Goal: Check status: Check status

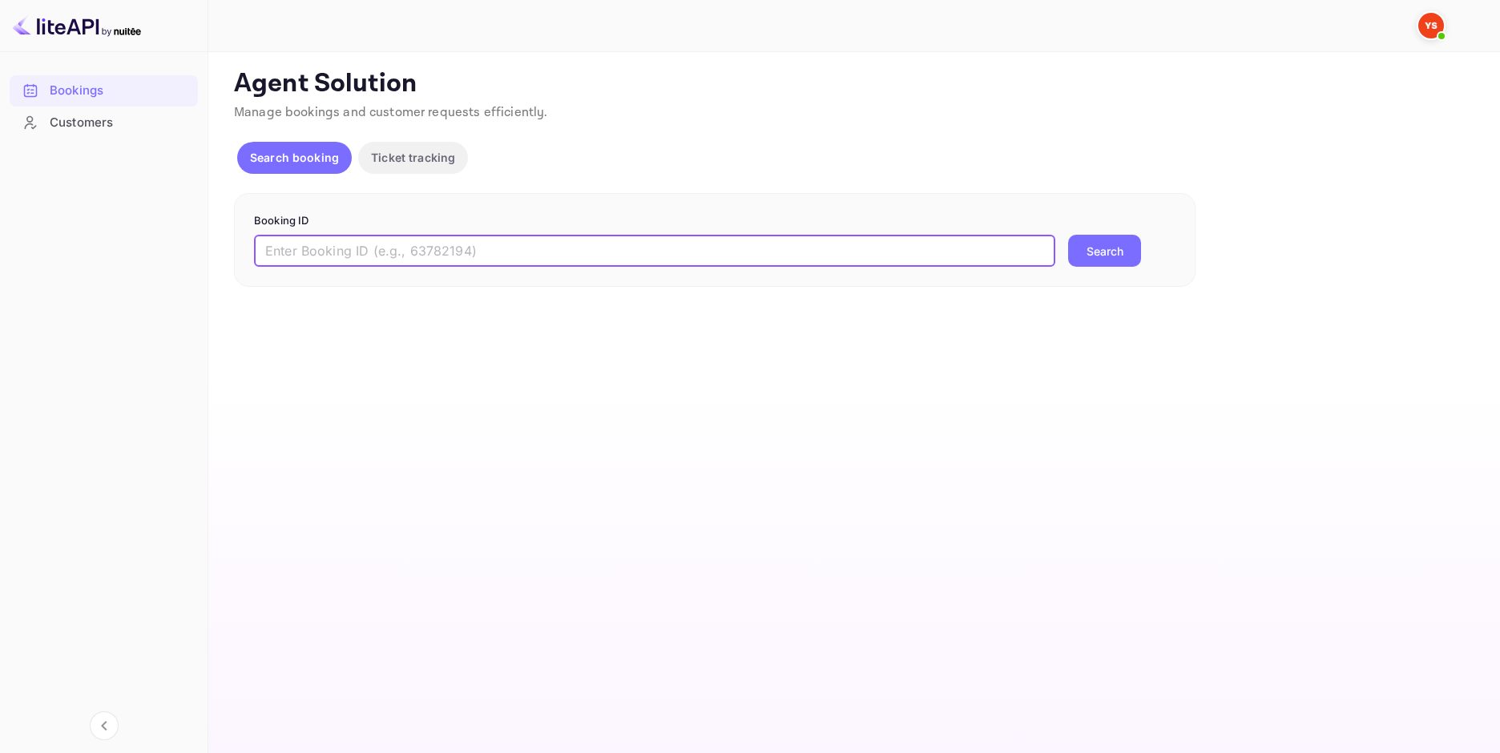
click at [411, 267] on input "text" at bounding box center [655, 251] width 802 height 32
paste input "9811689"
type input "9811689"
click at [1081, 242] on button "Search" at bounding box center [1104, 251] width 73 height 32
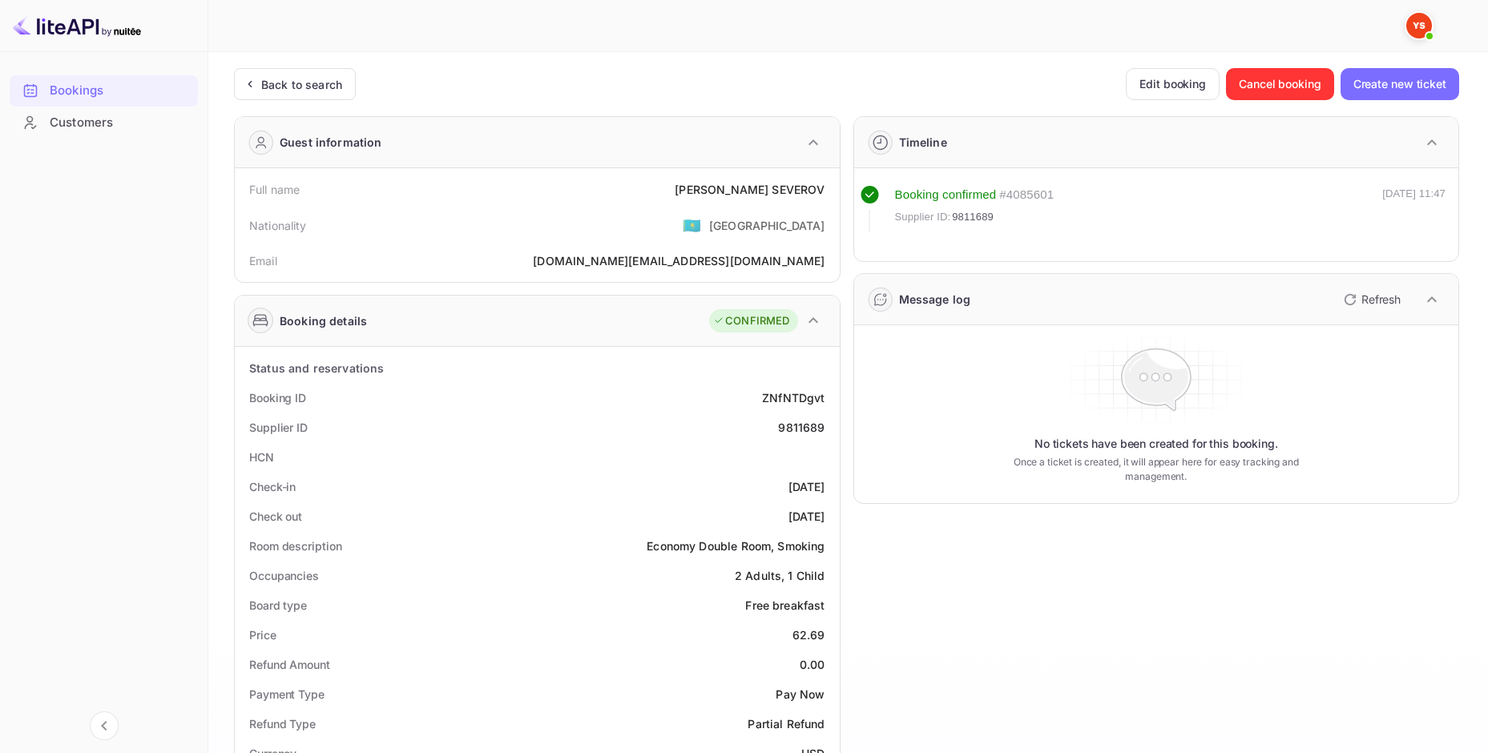
click at [748, 200] on div "Full name [PERSON_NAME]" at bounding box center [537, 190] width 592 height 30
copy div "[PERSON_NAME]"
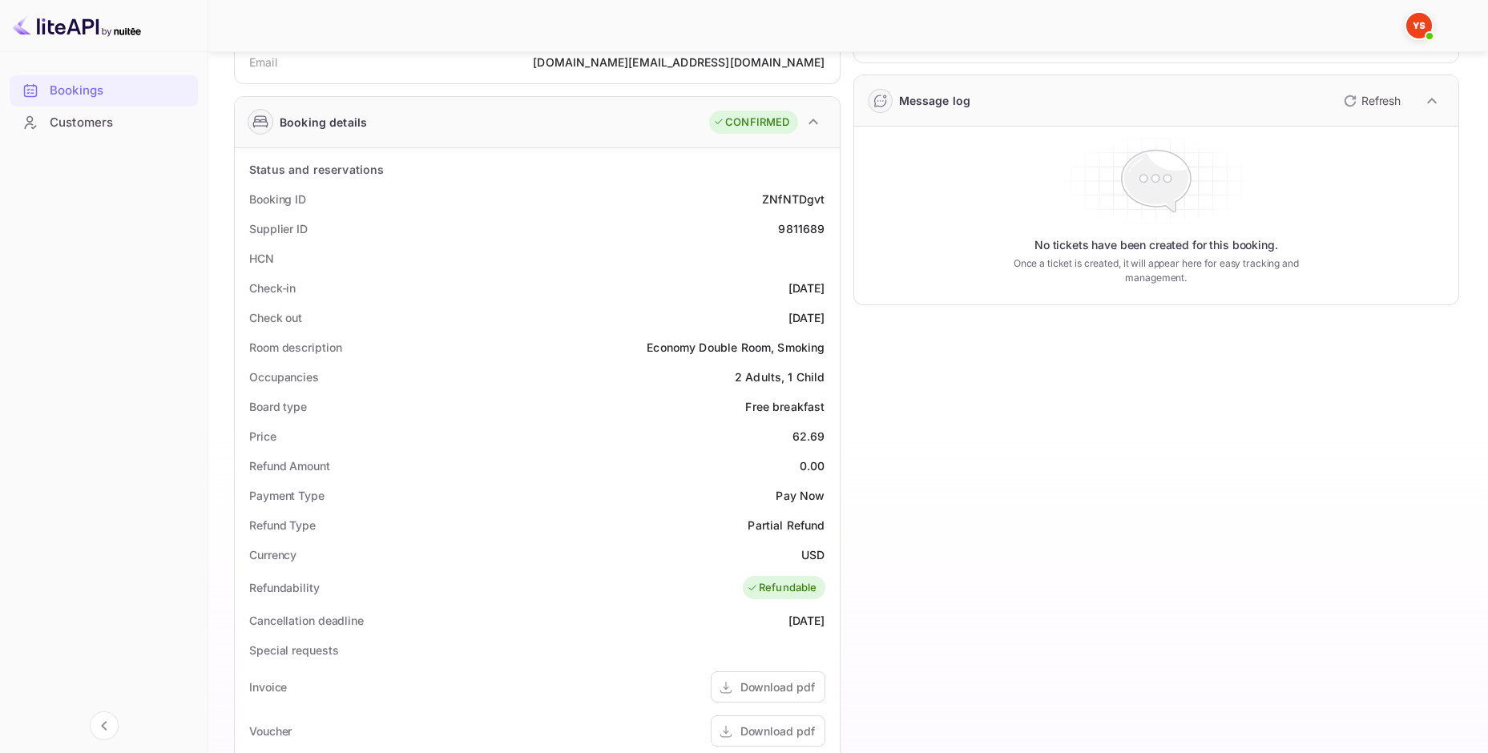
scroll to position [160, 0]
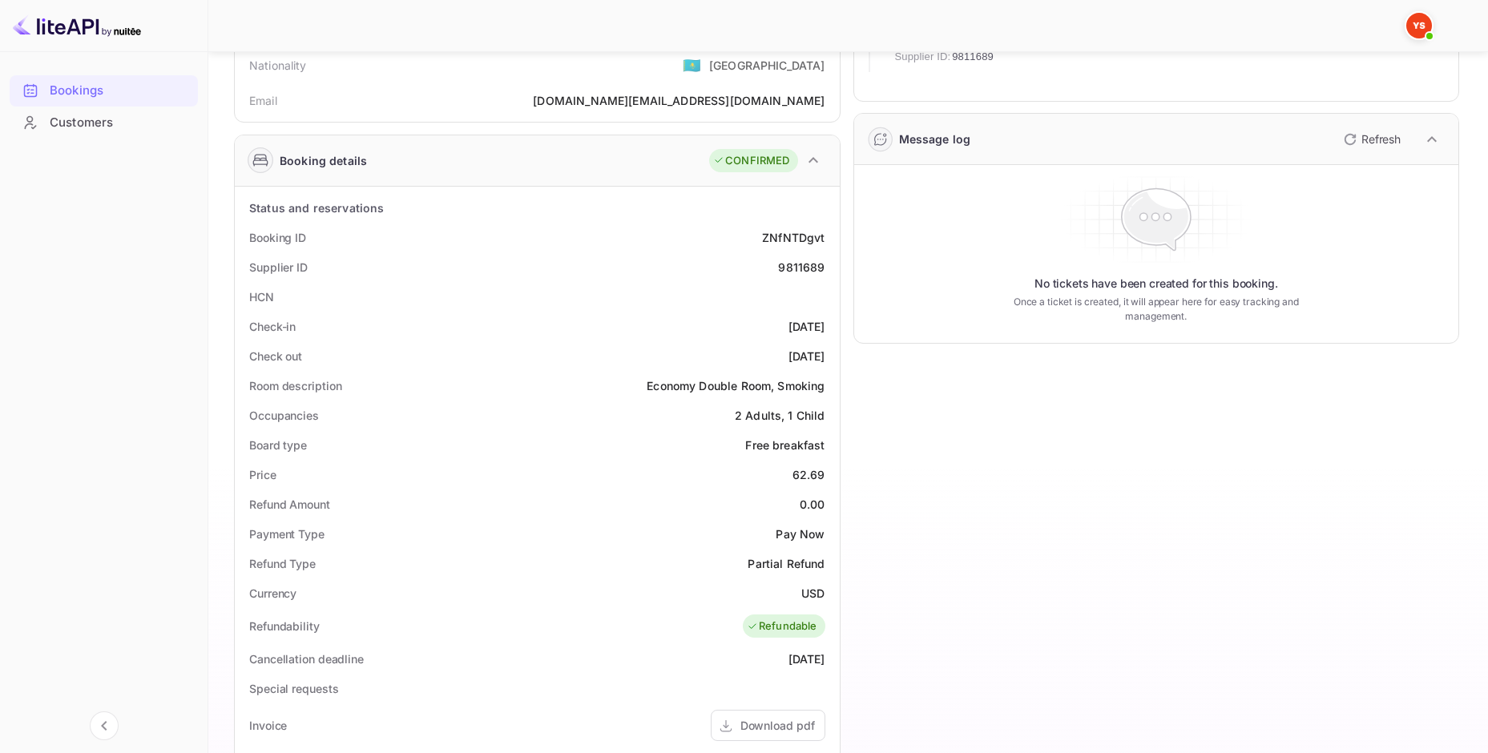
click at [808, 478] on div "62.69" at bounding box center [809, 474] width 33 height 17
copy div "62.69"
click at [802, 583] on div "Currency USD" at bounding box center [537, 594] width 592 height 30
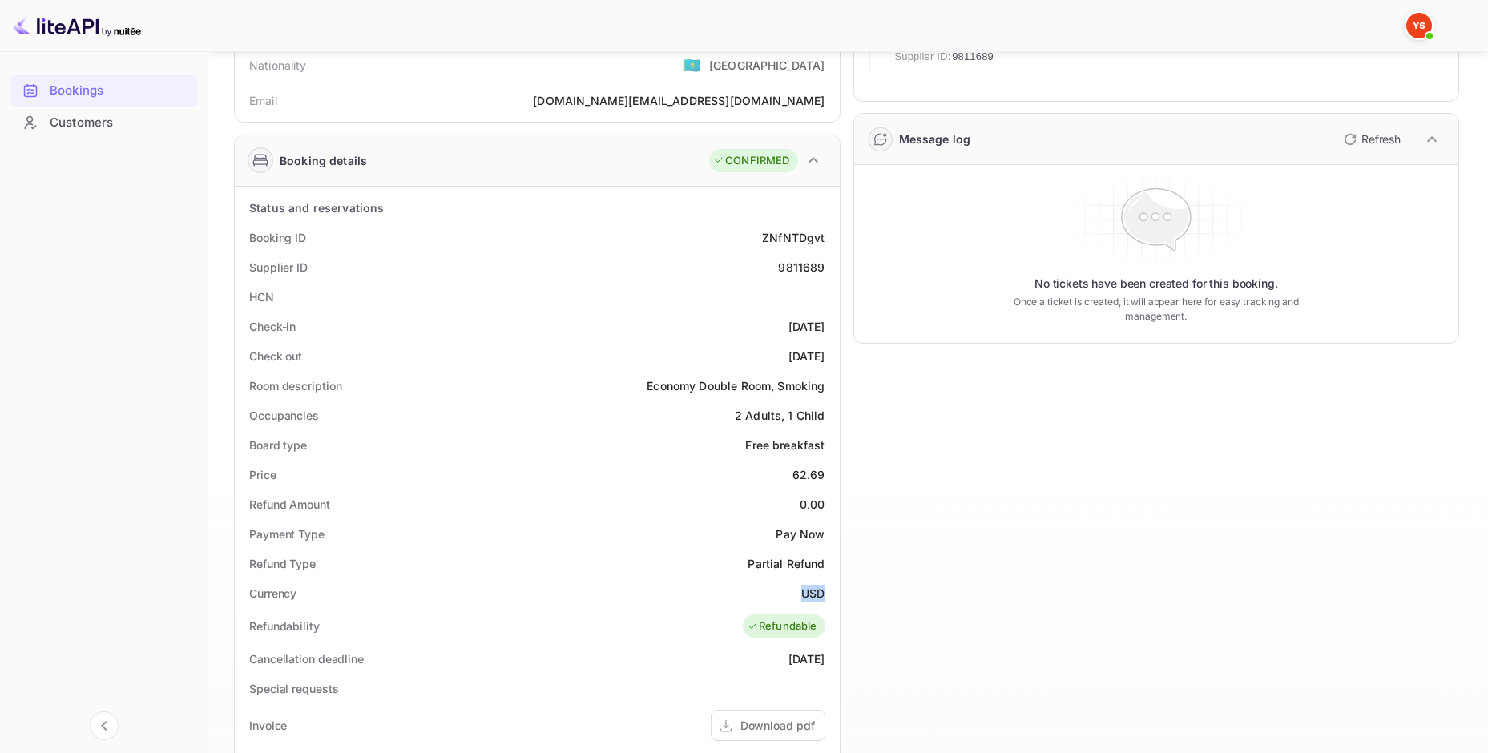
copy div "USD"
